Goal: Task Accomplishment & Management: Complete application form

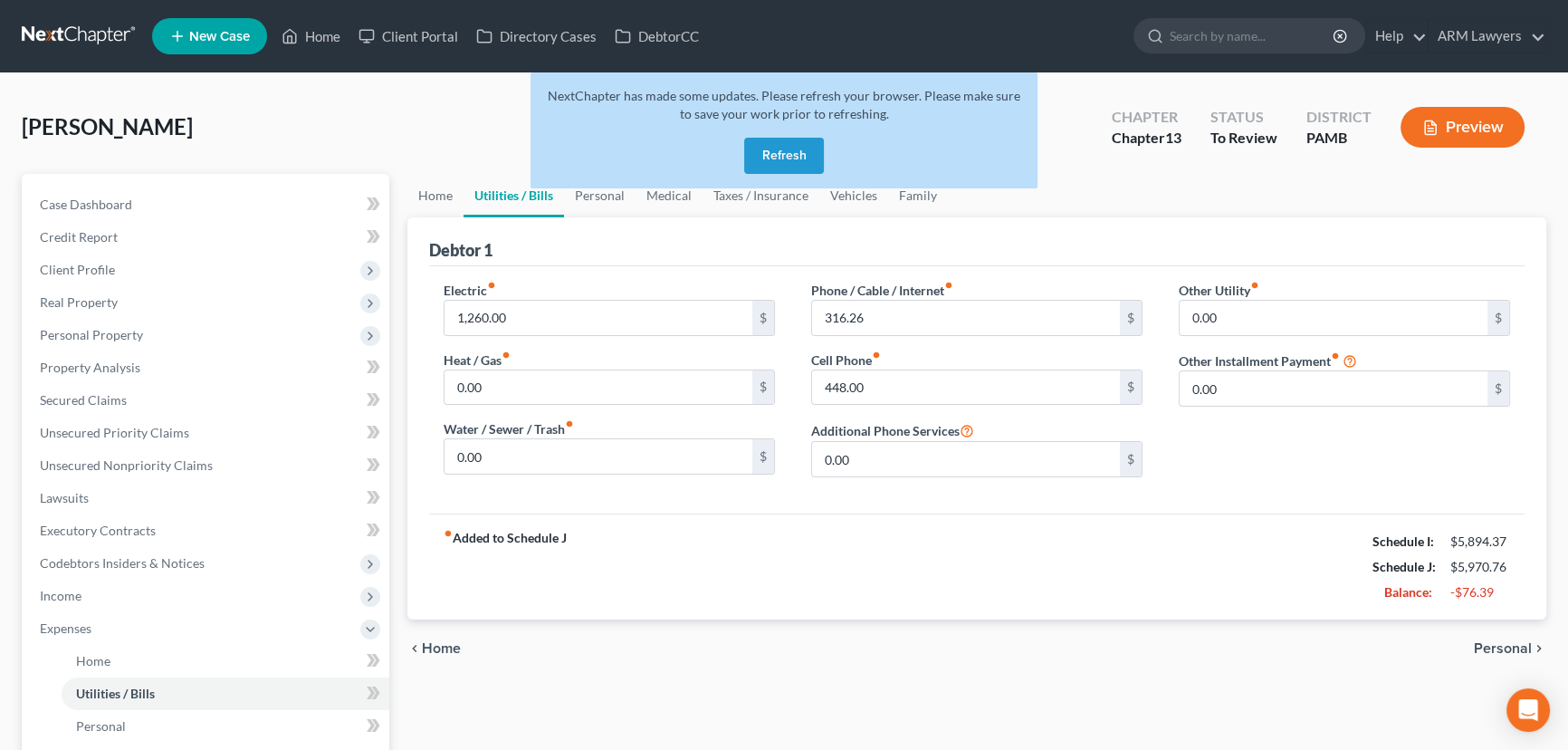
click at [804, 163] on button "Refresh" at bounding box center [784, 156] width 79 height 36
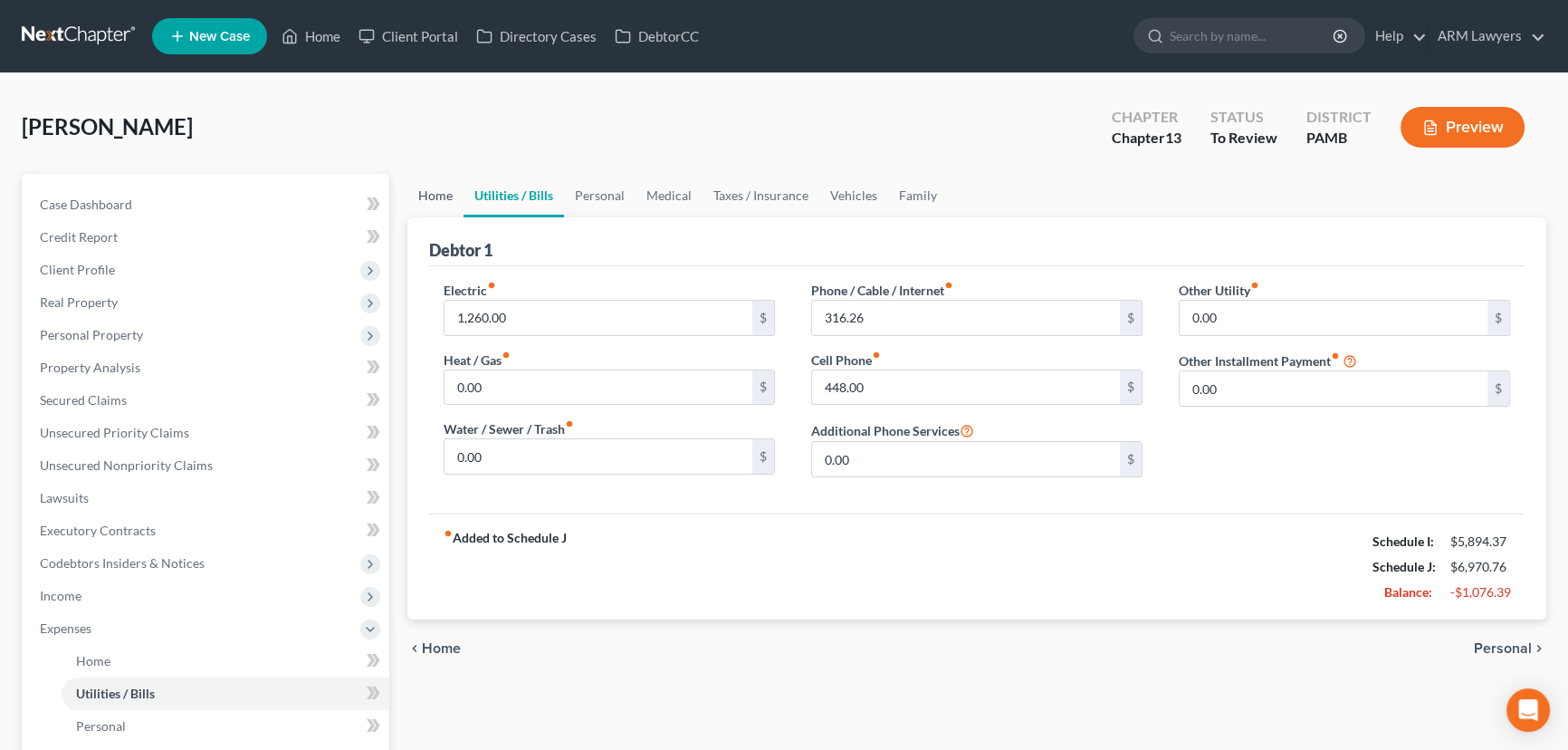
click at [431, 195] on link "Home" at bounding box center [435, 195] width 56 height 43
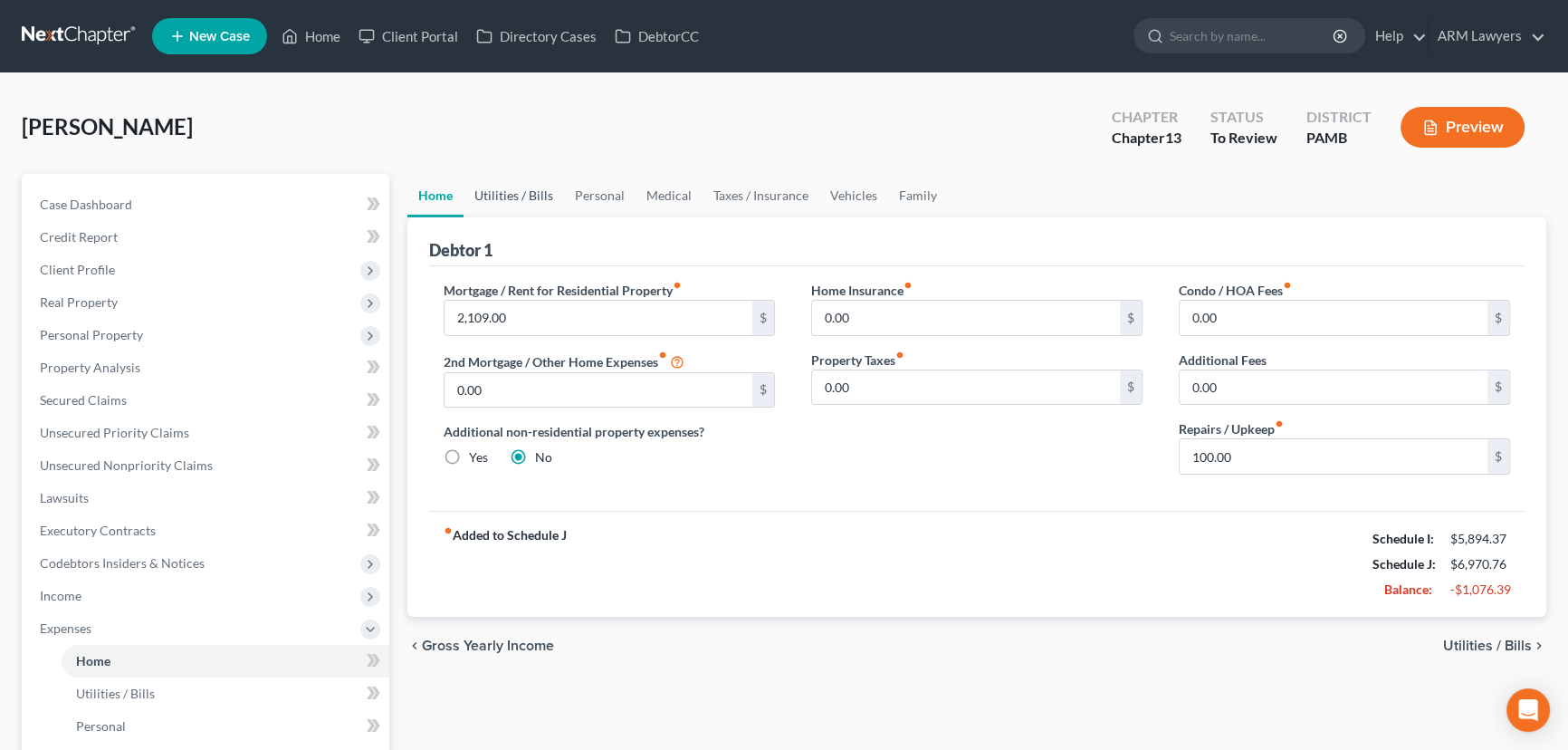
click at [523, 194] on link "Utilities / Bills" at bounding box center [514, 195] width 100 height 43
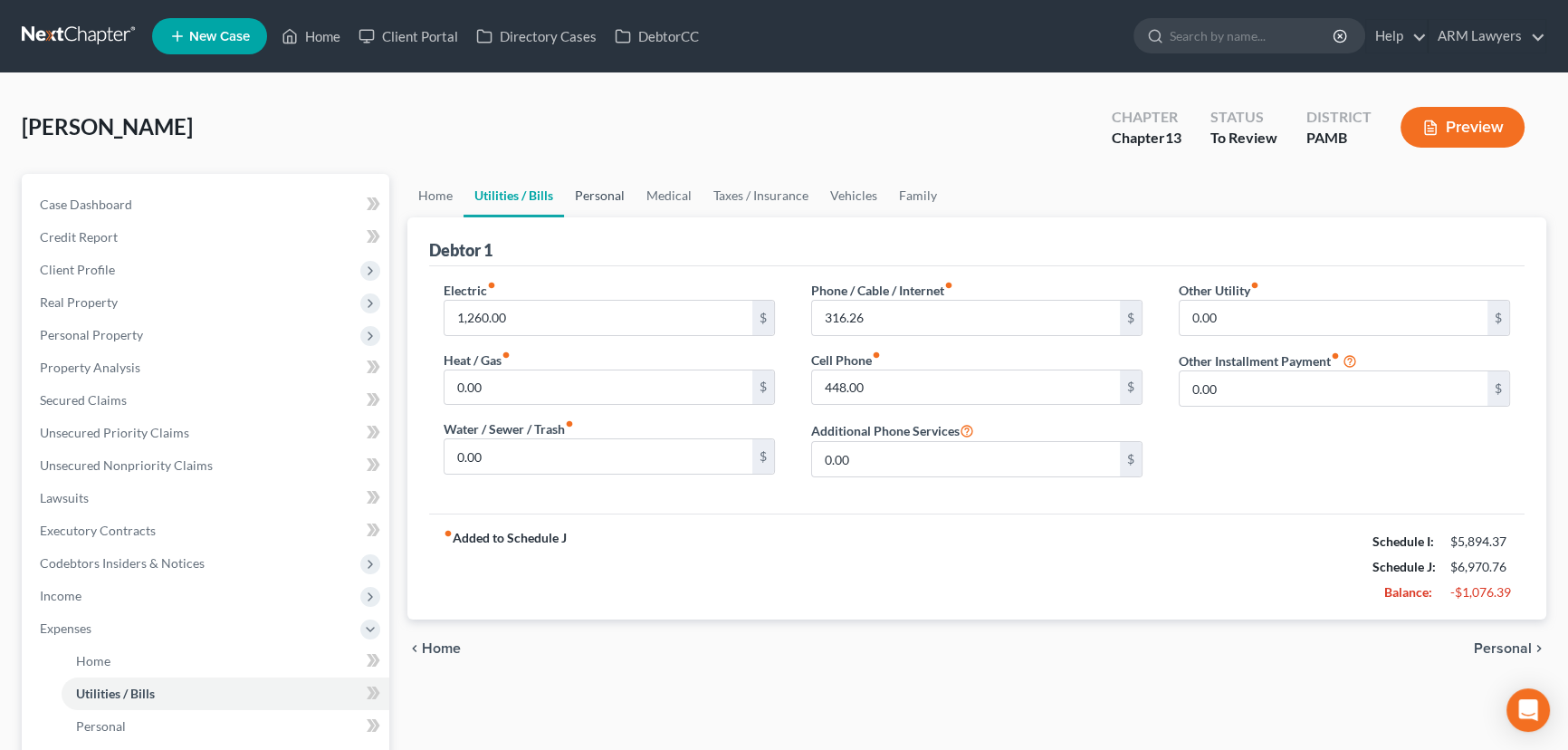
click at [596, 197] on link "Personal" at bounding box center [600, 195] width 72 height 43
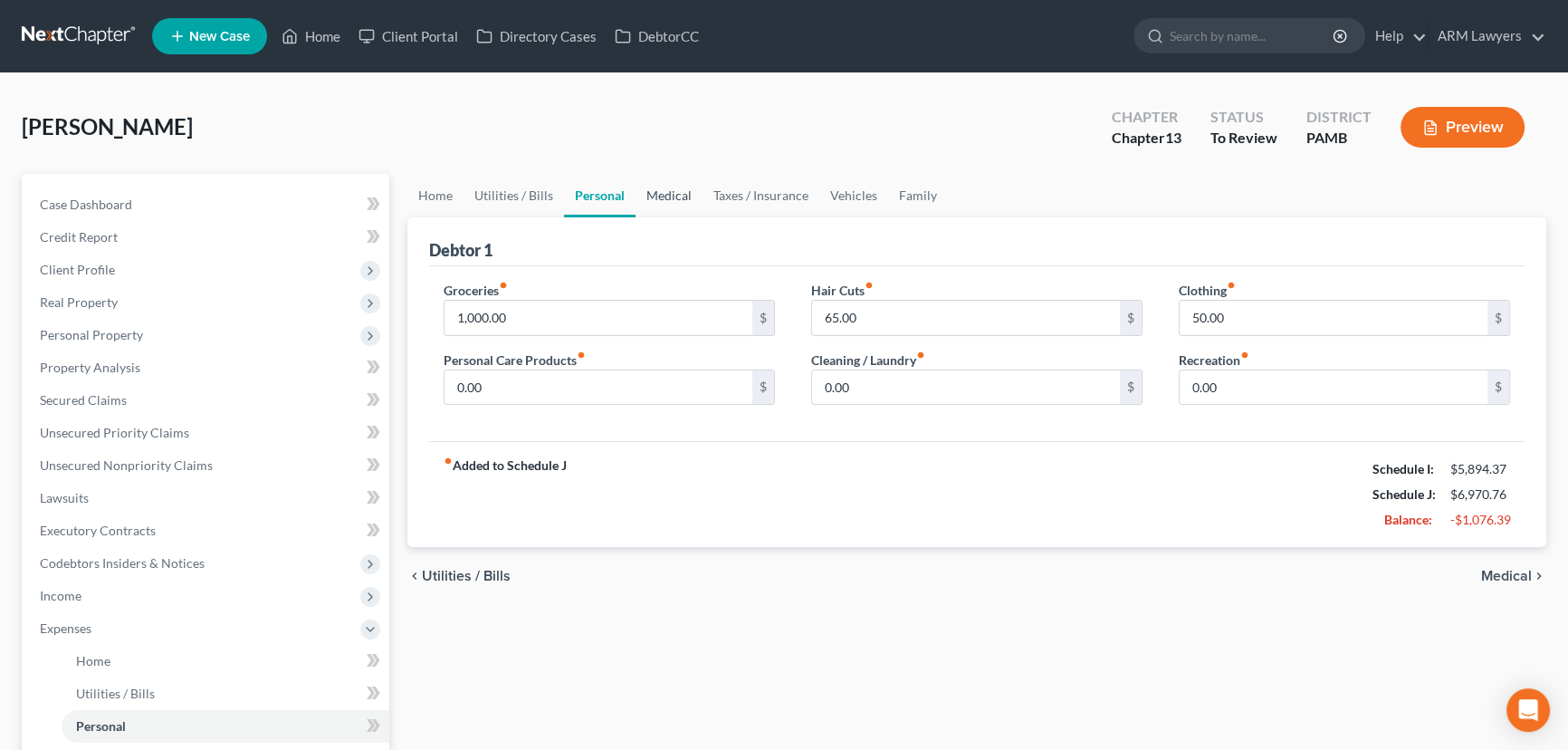
click at [670, 198] on link "Medical" at bounding box center [669, 195] width 67 height 43
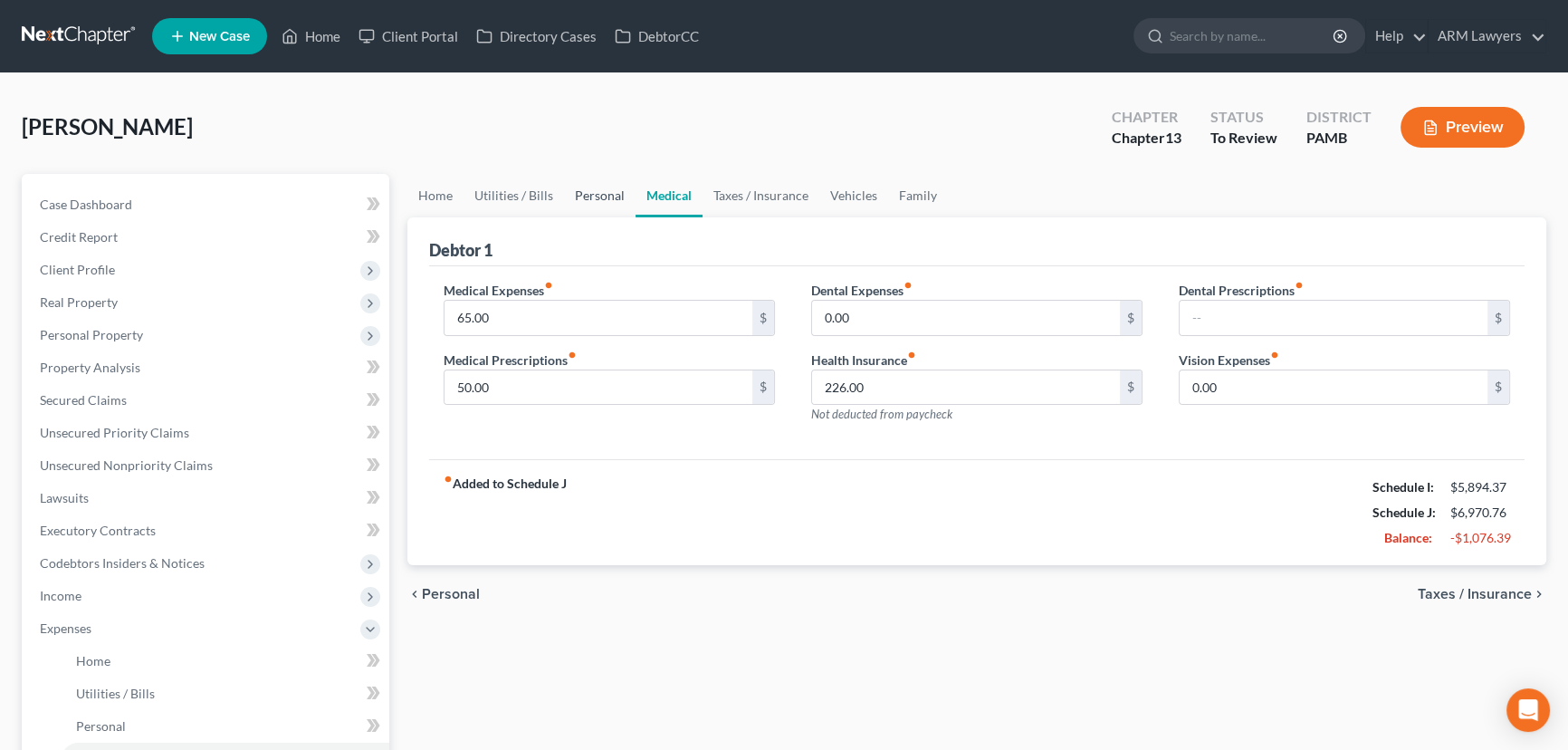
click at [584, 197] on link "Personal" at bounding box center [600, 195] width 72 height 43
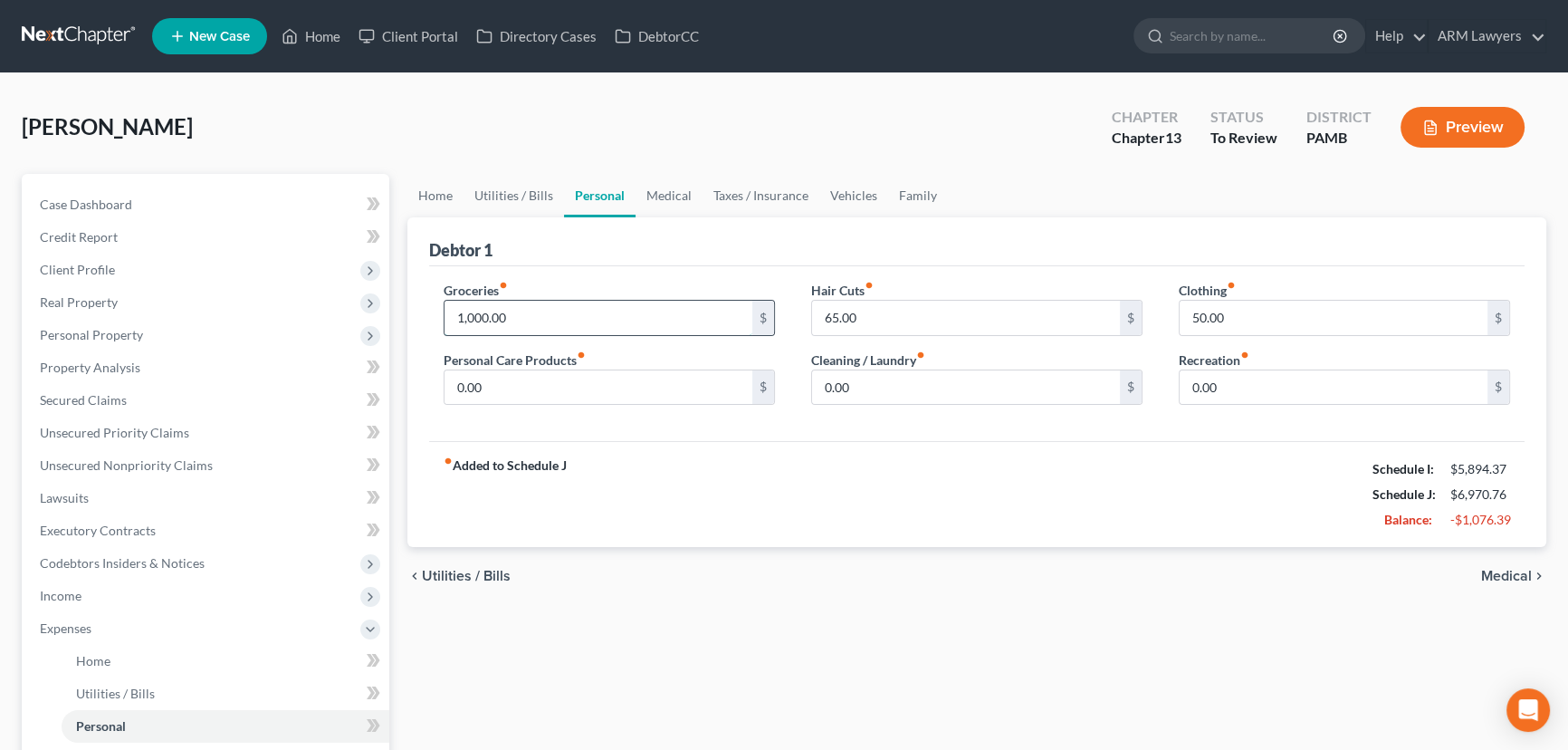
click at [581, 314] on input "1,000.00" at bounding box center [599, 318] width 308 height 34
click at [594, 488] on div "fiber_manual_record Added to Schedule J Schedule I: $5,894.37 Schedule J: $5,97…" at bounding box center [977, 494] width 1095 height 106
click at [321, 33] on link "Home" at bounding box center [311, 36] width 77 height 33
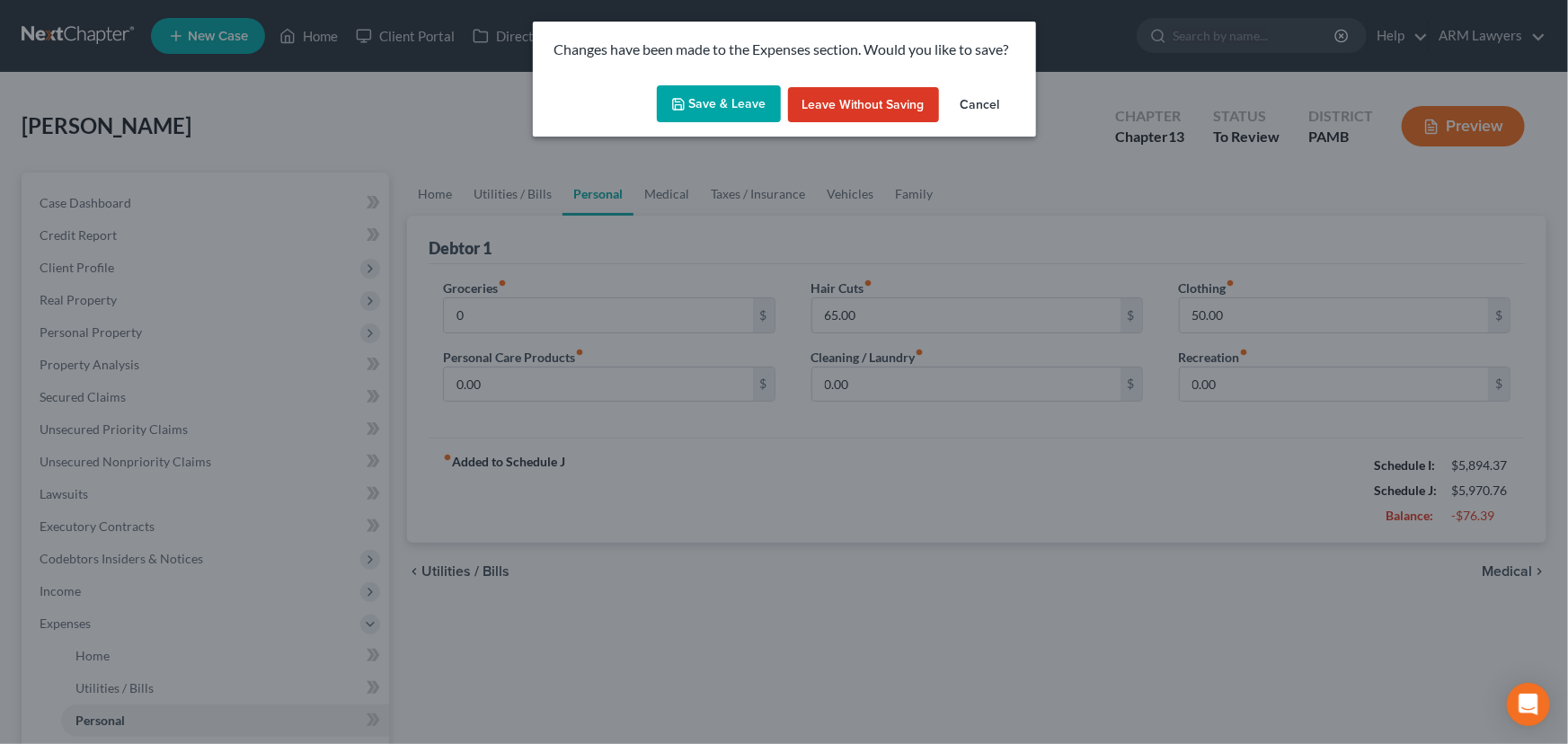
click at [719, 102] on button "Save & Leave" at bounding box center [719, 104] width 124 height 38
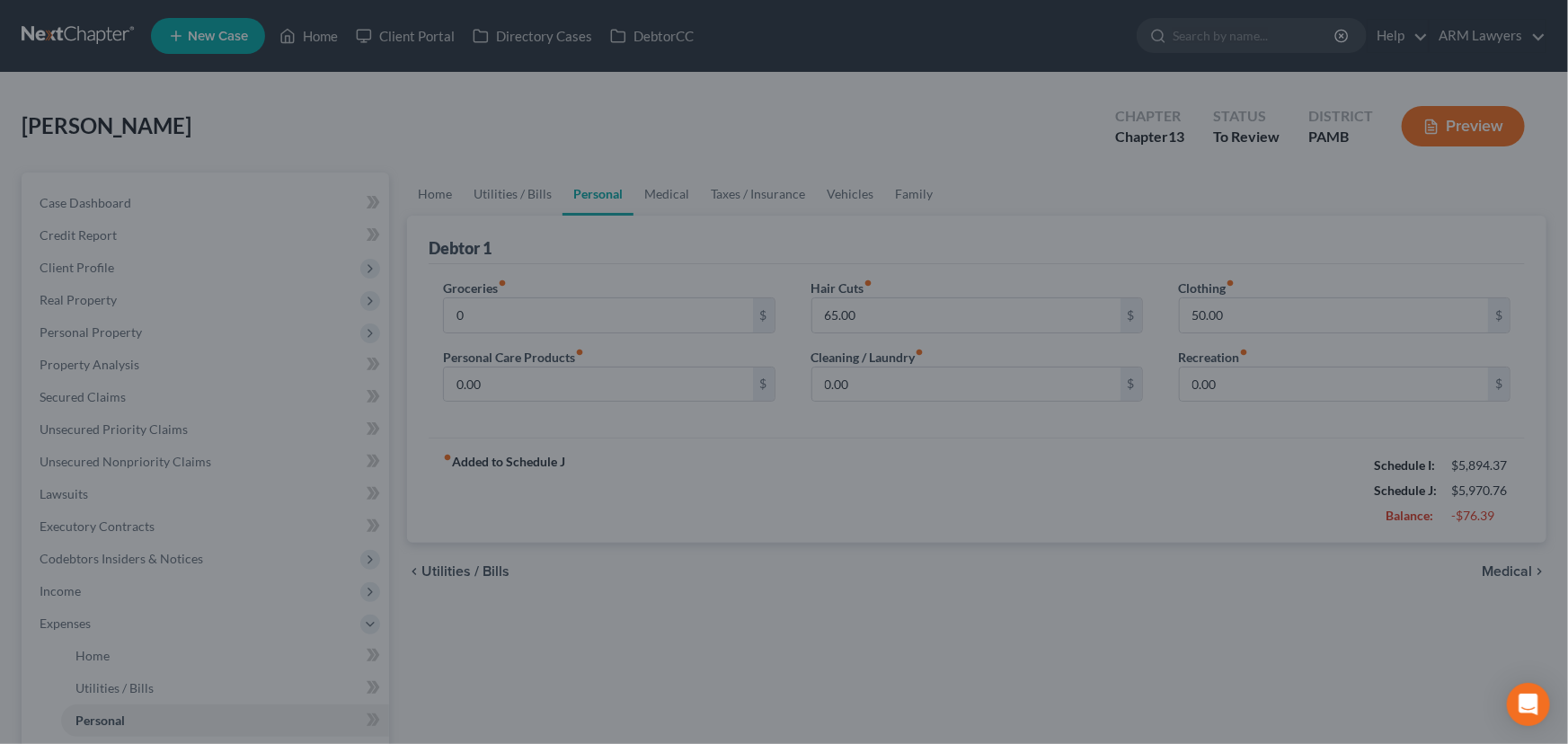
type input "0.00"
